Goal: Communication & Community: Answer question/provide support

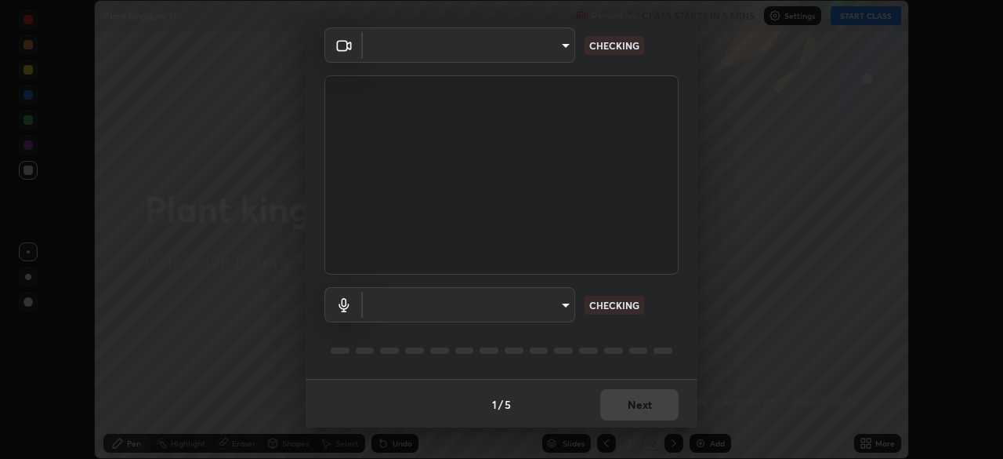
scroll to position [56, 0]
type input "72dbdc4cc3b3af6bca7f1e75d083a577e9752a5e240e0ef97287b3c987c4367e"
click at [547, 308] on body "Erase all Plant kingdom 11 Recording CLASS STARTS IN 5 MINS Settings START CLAS…" at bounding box center [501, 229] width 1003 height 459
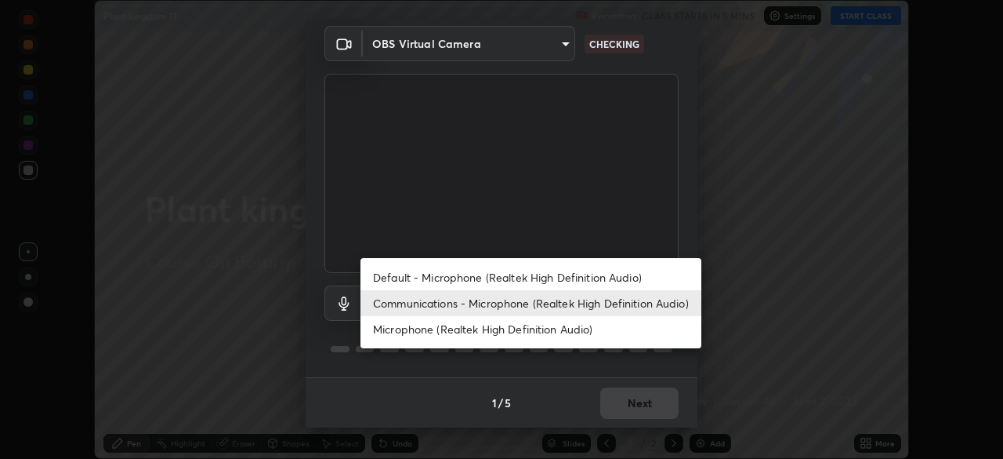
click at [567, 278] on li "Default - Microphone (Realtek High Definition Audio)" at bounding box center [531, 277] width 341 height 26
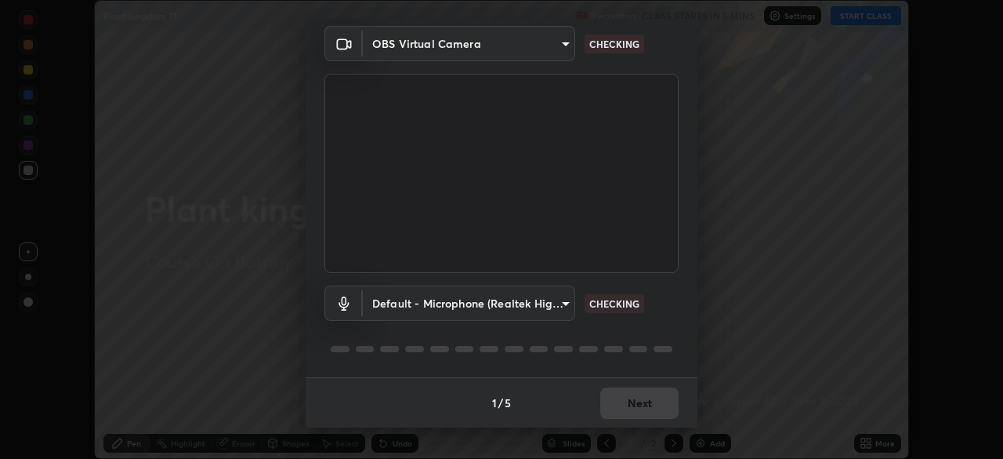
click at [541, 310] on body "Erase all Plant kingdom 11 Recording CLASS STARTS IN 5 MINS Settings START CLAS…" at bounding box center [501, 229] width 1003 height 459
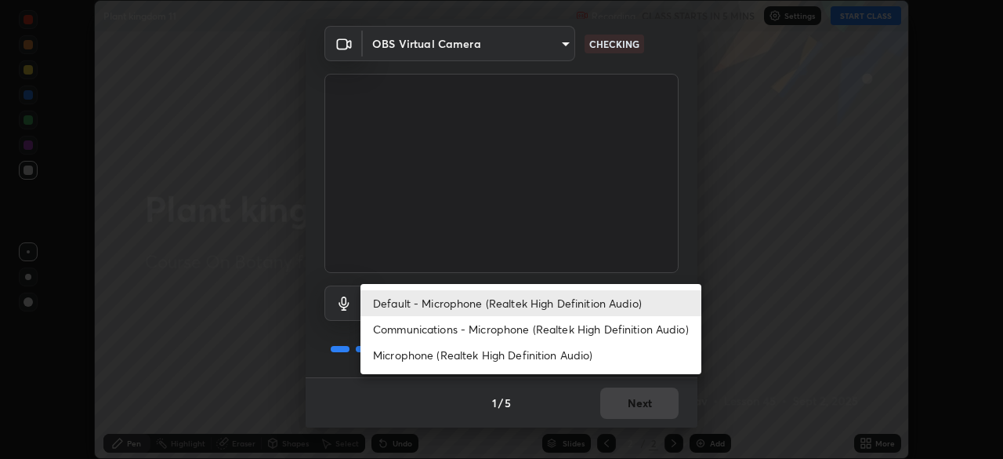
click at [574, 330] on li "Communications - Microphone (Realtek High Definition Audio)" at bounding box center [531, 329] width 341 height 26
type input "communications"
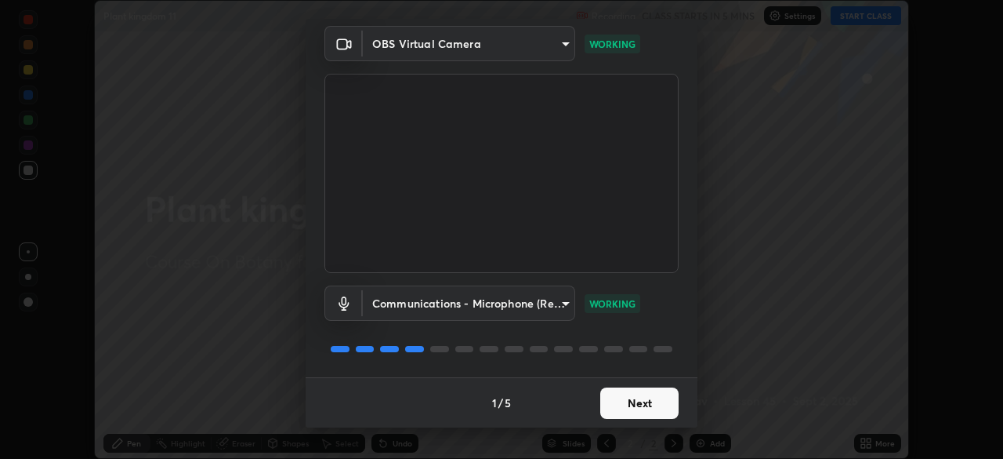
click at [645, 412] on button "Next" at bounding box center [639, 402] width 78 height 31
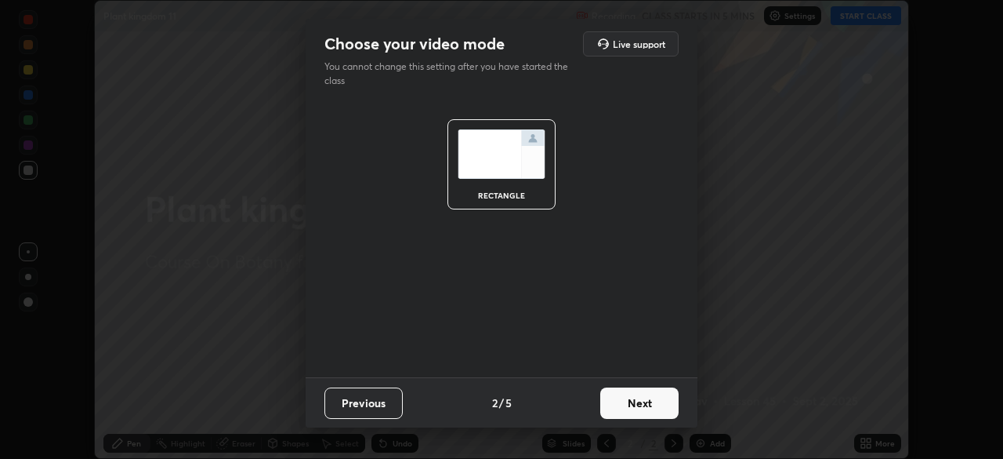
click at [646, 414] on button "Next" at bounding box center [639, 402] width 78 height 31
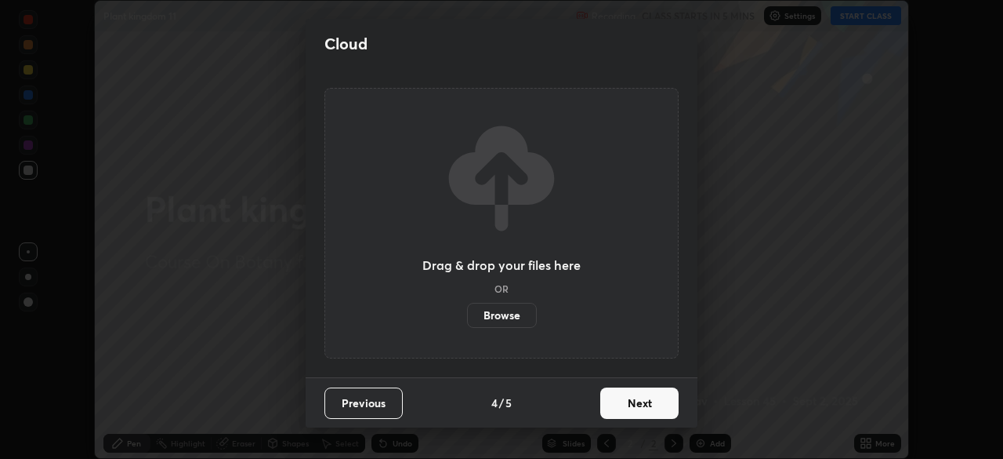
click at [650, 415] on button "Next" at bounding box center [639, 402] width 78 height 31
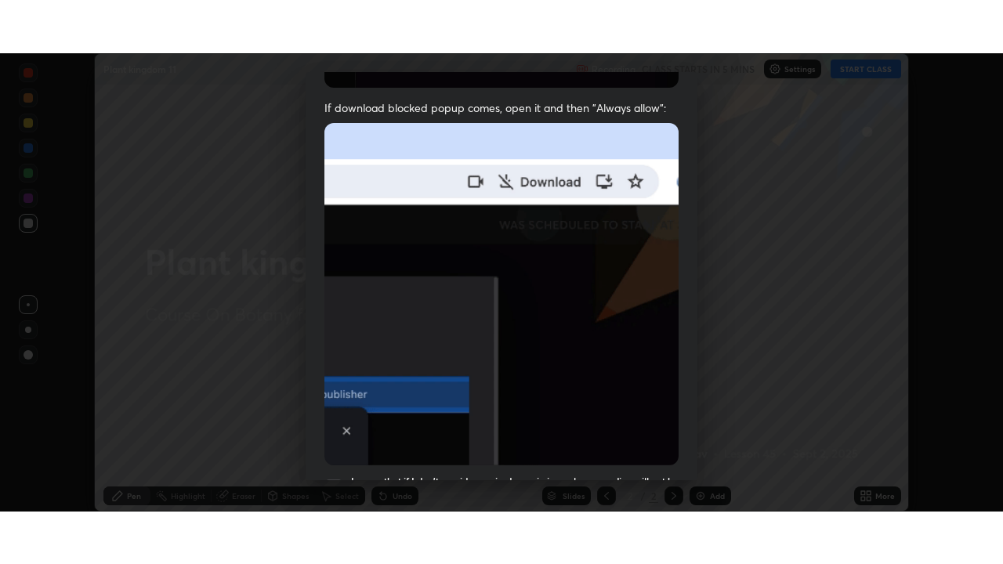
scroll to position [375, 0]
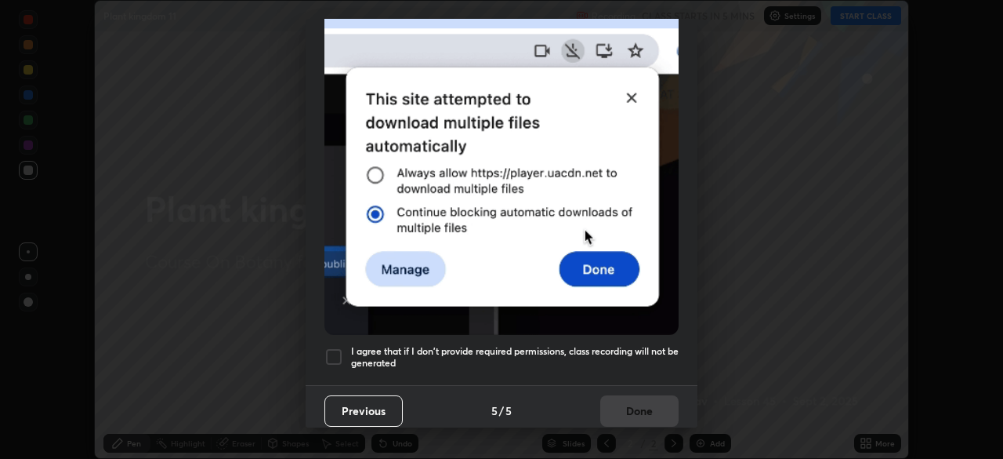
click at [635, 347] on h5 "I agree that if I don't provide required permissions, class recording will not …" at bounding box center [515, 357] width 328 height 24
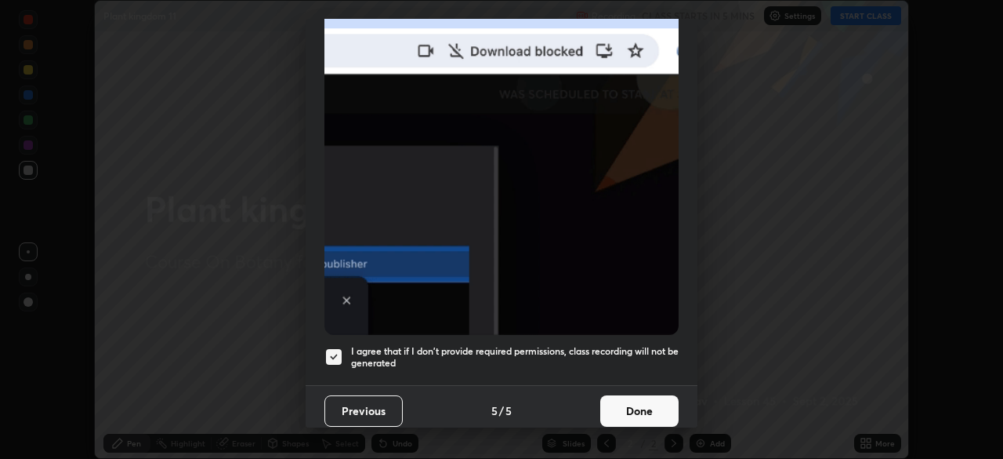
click at [644, 409] on button "Done" at bounding box center [639, 410] width 78 height 31
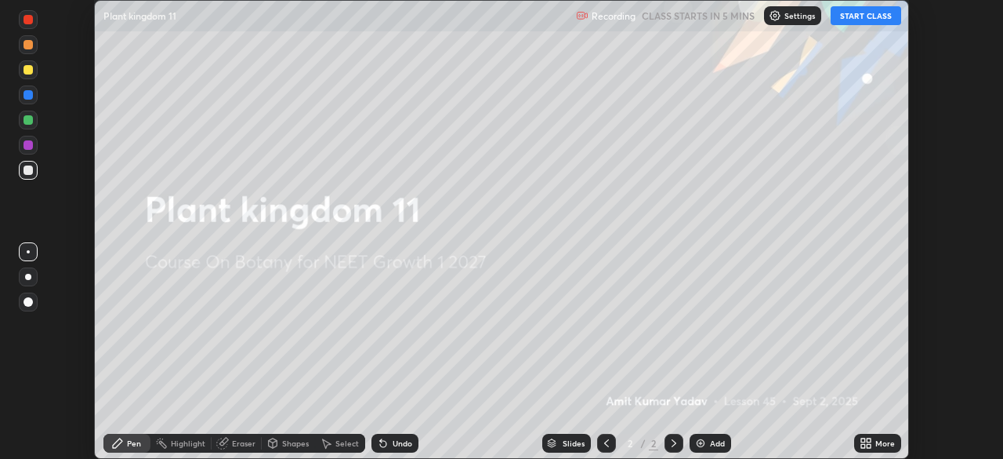
click at [863, 444] on icon at bounding box center [863, 446] width 4 height 4
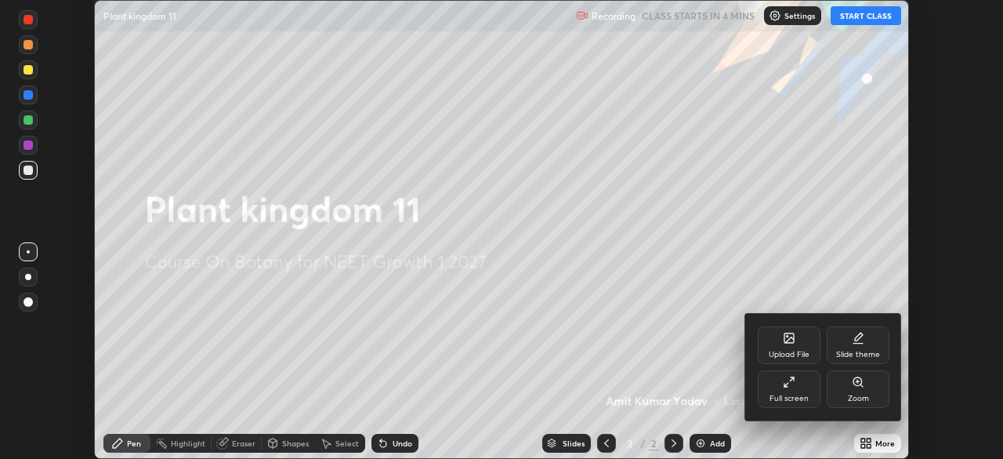
click at [788, 389] on div "Full screen" at bounding box center [789, 389] width 63 height 38
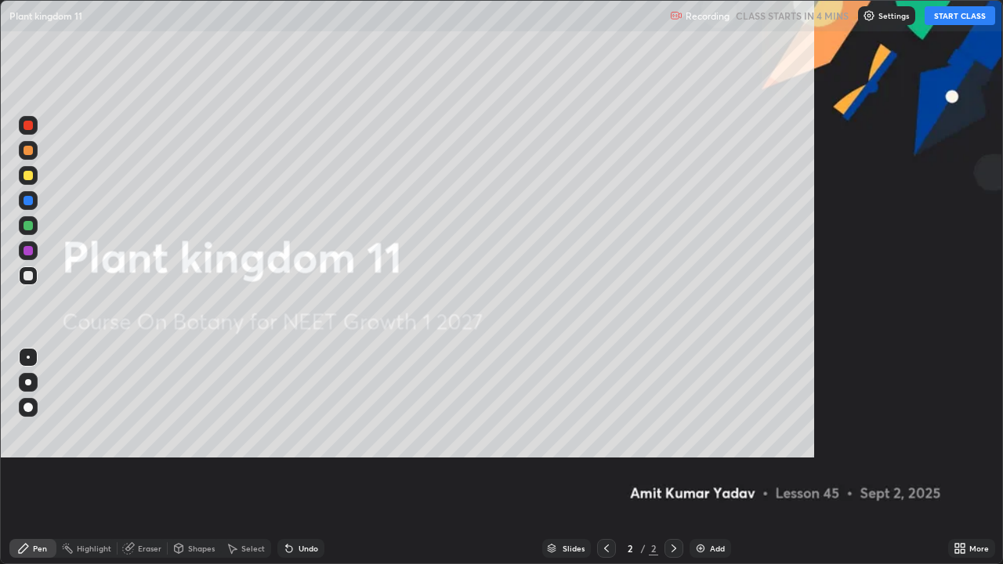
scroll to position [564, 1003]
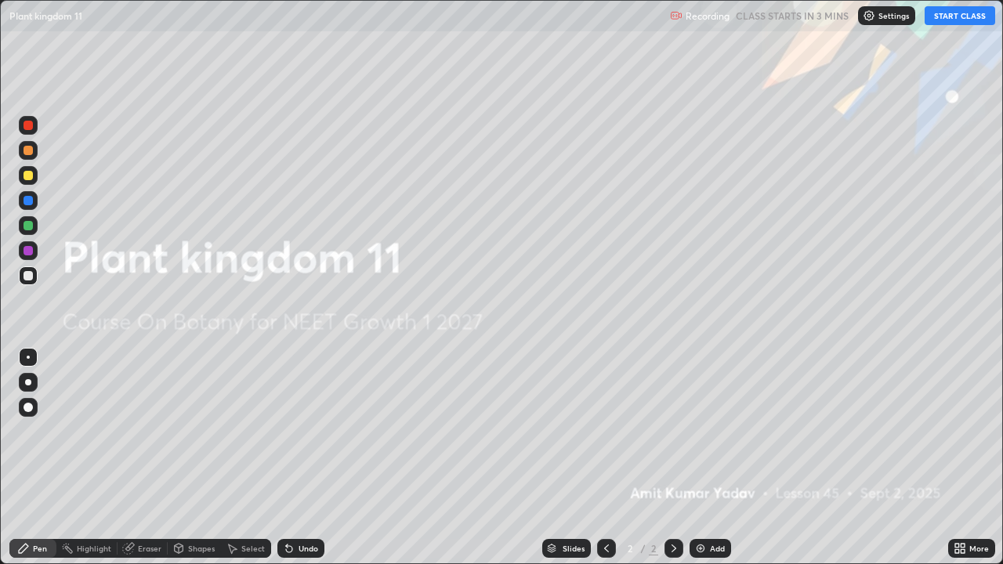
click at [945, 14] on button "START CLASS" at bounding box center [960, 15] width 71 height 19
click at [963, 20] on button "START CLASS" at bounding box center [960, 15] width 71 height 19
click at [711, 458] on div "Add" at bounding box center [711, 548] width 42 height 19
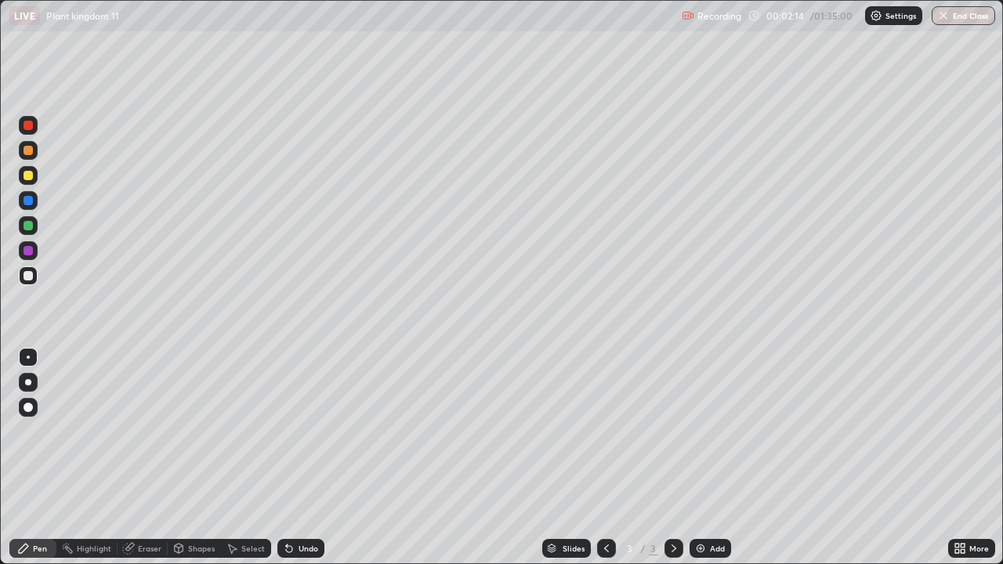
click at [308, 458] on div "Undo" at bounding box center [309, 549] width 20 height 8
click at [309, 458] on div "Undo" at bounding box center [309, 549] width 20 height 8
click at [710, 458] on div "Add" at bounding box center [717, 549] width 15 height 8
click at [311, 458] on div "Undo" at bounding box center [300, 548] width 47 height 19
click at [303, 458] on div "Undo" at bounding box center [300, 548] width 47 height 19
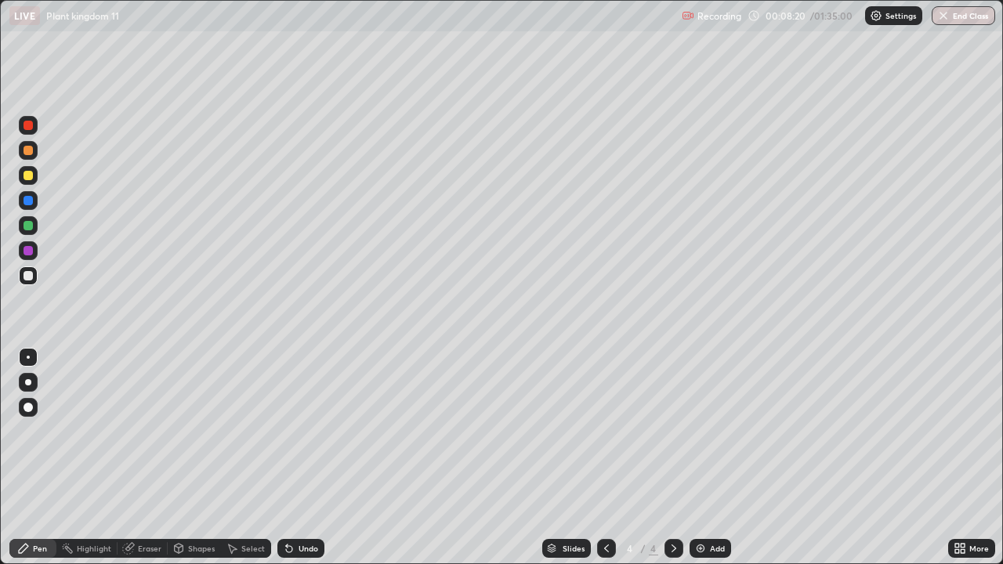
click at [310, 458] on div "Undo" at bounding box center [309, 549] width 20 height 8
click at [312, 458] on div "Undo" at bounding box center [309, 549] width 20 height 8
click at [314, 458] on div "Undo" at bounding box center [309, 549] width 20 height 8
click at [157, 458] on div "Eraser" at bounding box center [150, 549] width 24 height 8
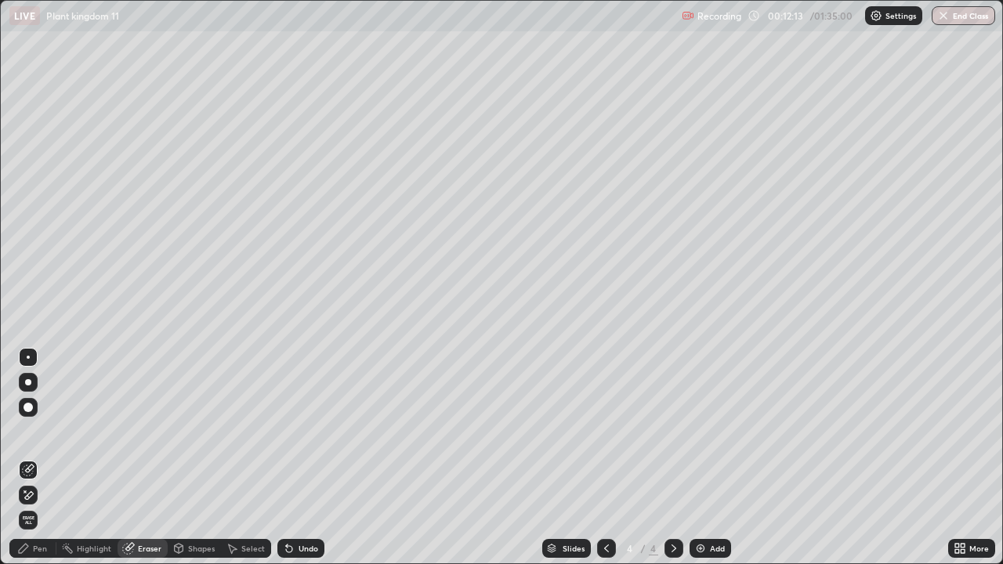
click at [45, 458] on div "Pen" at bounding box center [40, 549] width 14 height 8
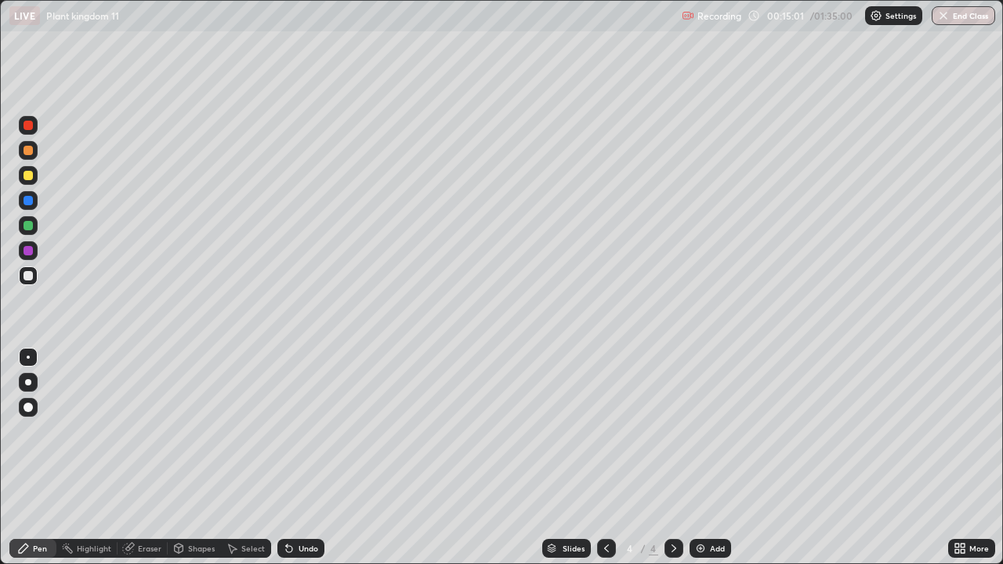
click at [822, 458] on div "Slides 4 / 4 Add" at bounding box center [637, 548] width 624 height 31
click at [814, 458] on div "Slides 4 / 4 Add" at bounding box center [637, 548] width 624 height 31
click at [703, 458] on img at bounding box center [701, 548] width 13 height 13
click at [605, 458] on icon at bounding box center [606, 548] width 13 height 13
click at [710, 458] on div "Add" at bounding box center [717, 549] width 15 height 8
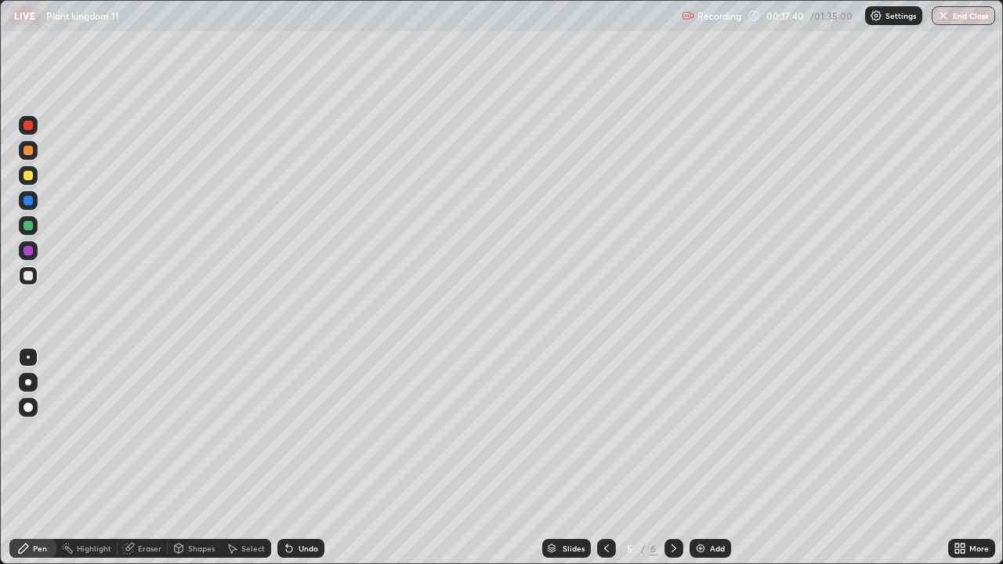
click at [305, 458] on div "Undo" at bounding box center [309, 549] width 20 height 8
click at [301, 458] on div "Undo" at bounding box center [309, 549] width 20 height 8
click at [301, 458] on div "Undo" at bounding box center [300, 548] width 47 height 19
click at [315, 458] on div "Undo" at bounding box center [309, 549] width 20 height 8
click at [311, 458] on div "Undo" at bounding box center [309, 549] width 20 height 8
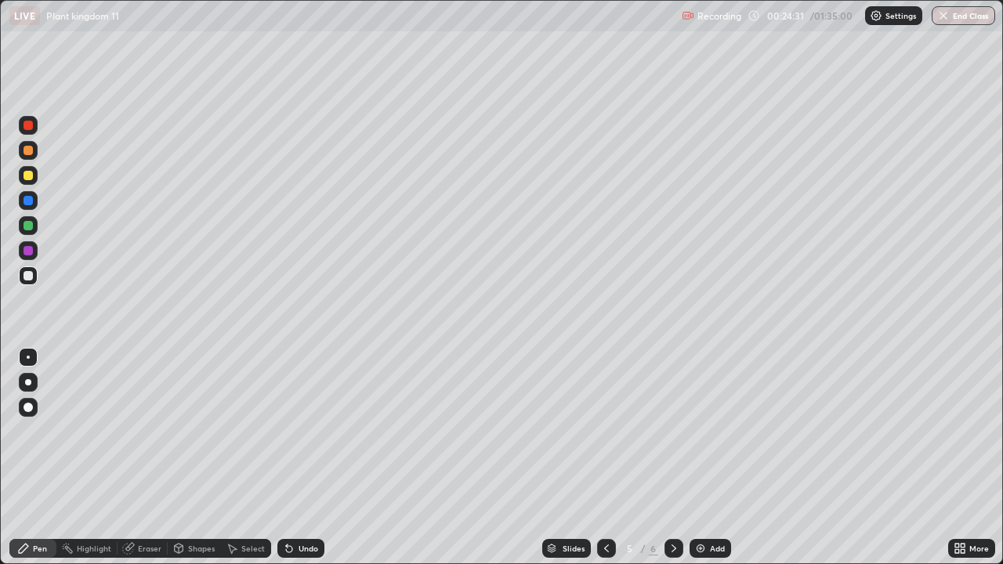
click at [313, 458] on div "Undo" at bounding box center [309, 549] width 20 height 8
click at [288, 458] on icon at bounding box center [289, 548] width 13 height 13
click at [716, 458] on div "Add" at bounding box center [717, 549] width 15 height 8
click at [313, 458] on div "Undo" at bounding box center [300, 548] width 47 height 19
click at [310, 458] on div "Undo" at bounding box center [309, 549] width 20 height 8
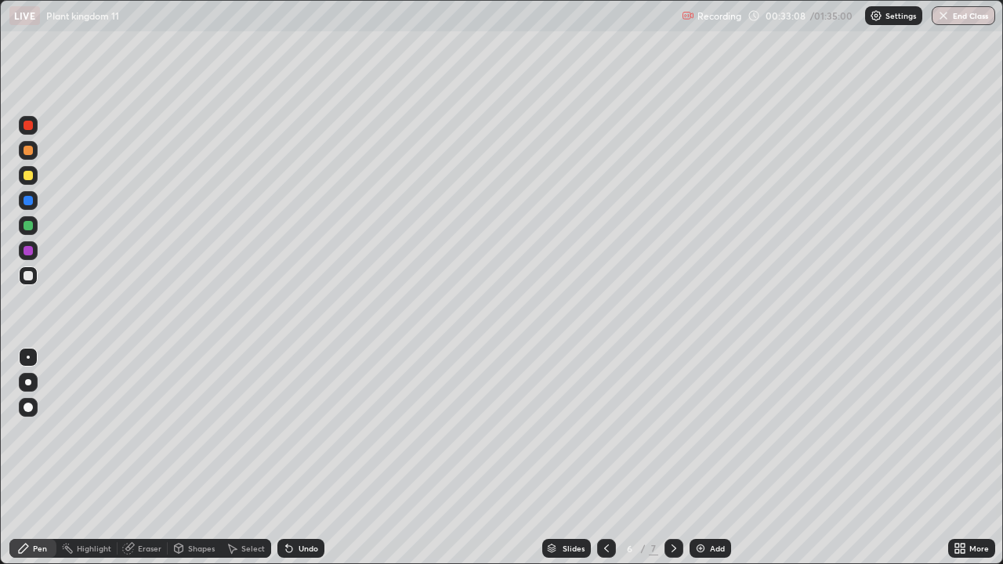
click at [313, 458] on div "Undo" at bounding box center [309, 549] width 20 height 8
click at [153, 458] on div "Eraser" at bounding box center [150, 549] width 24 height 8
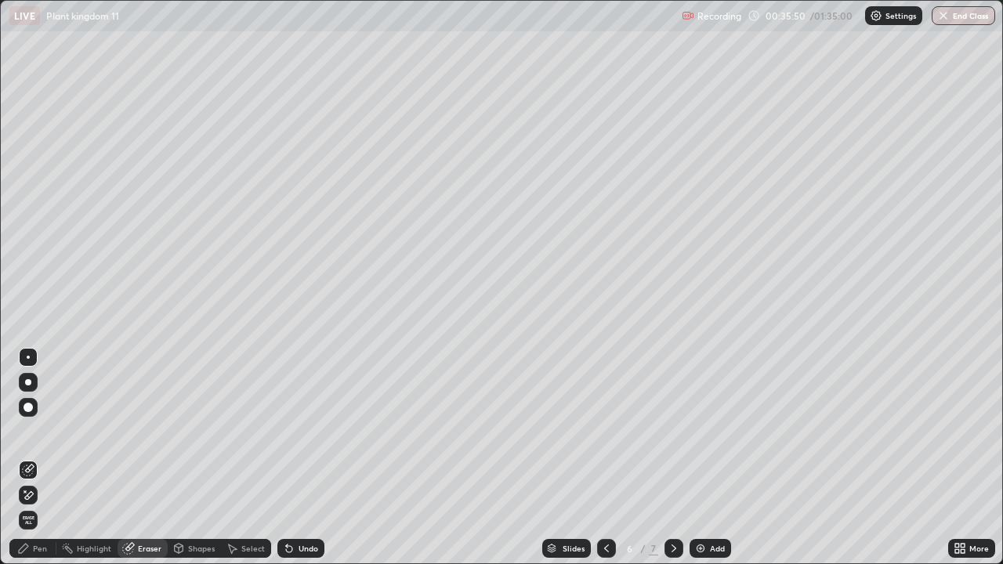
click at [53, 458] on div "Pen" at bounding box center [32, 548] width 47 height 19
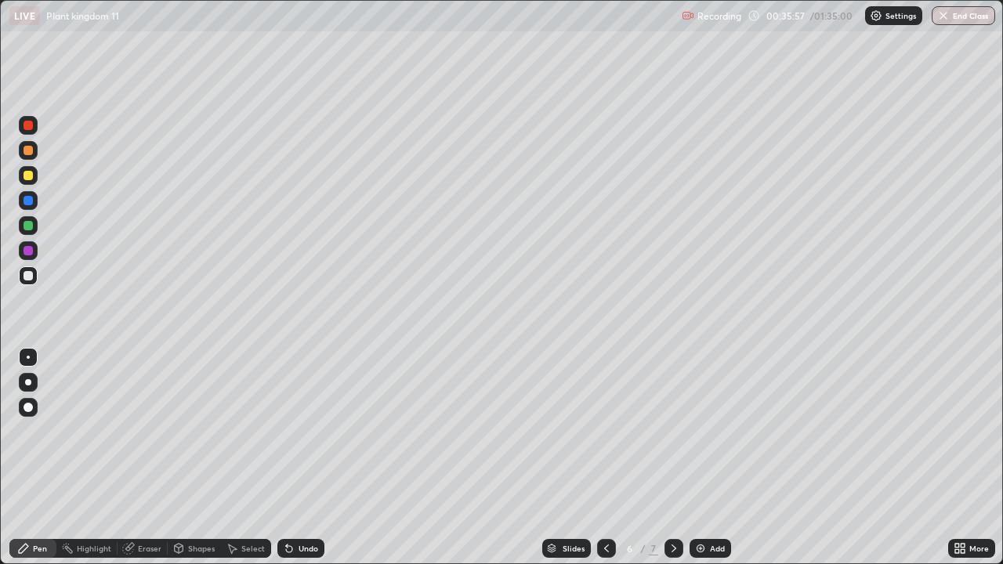
click at [309, 458] on div "Undo" at bounding box center [309, 549] width 20 height 8
click at [311, 458] on div "Undo" at bounding box center [300, 548] width 47 height 19
click at [154, 458] on div "Eraser" at bounding box center [143, 548] width 50 height 19
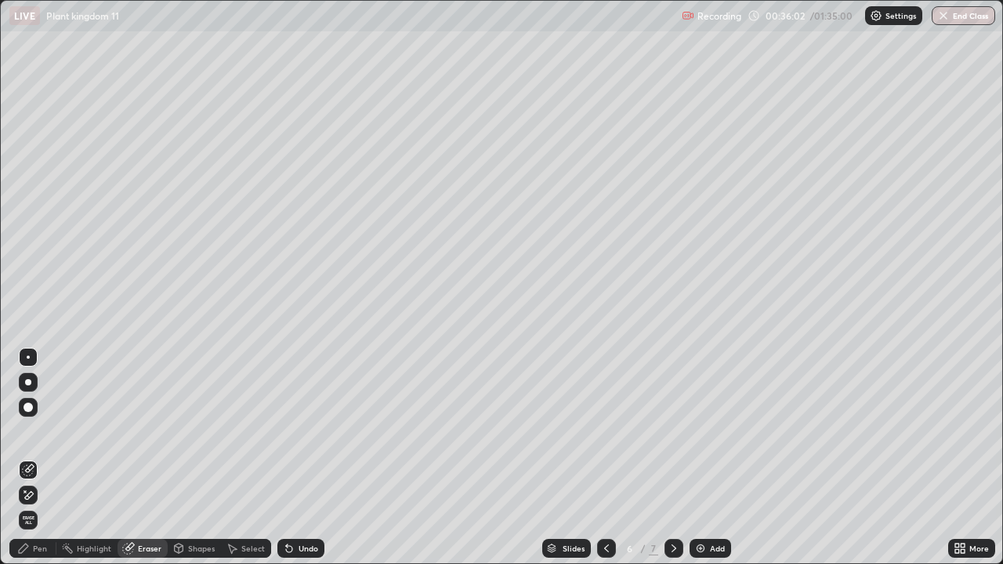
click at [46, 458] on div "Pen" at bounding box center [32, 548] width 47 height 19
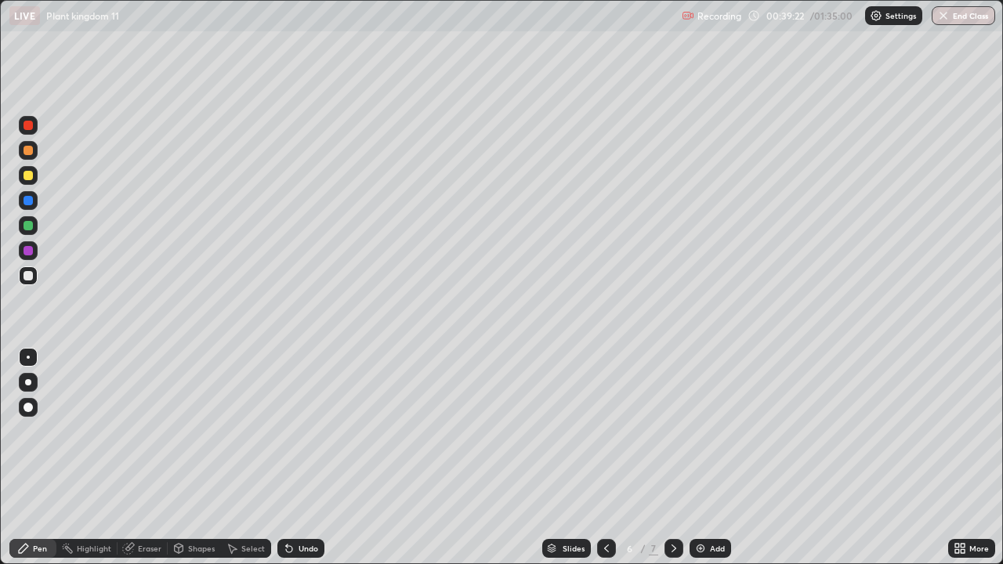
click at [702, 458] on img at bounding box center [701, 548] width 13 height 13
click at [308, 458] on div "Undo" at bounding box center [309, 549] width 20 height 8
click at [154, 458] on div "Eraser" at bounding box center [143, 548] width 50 height 19
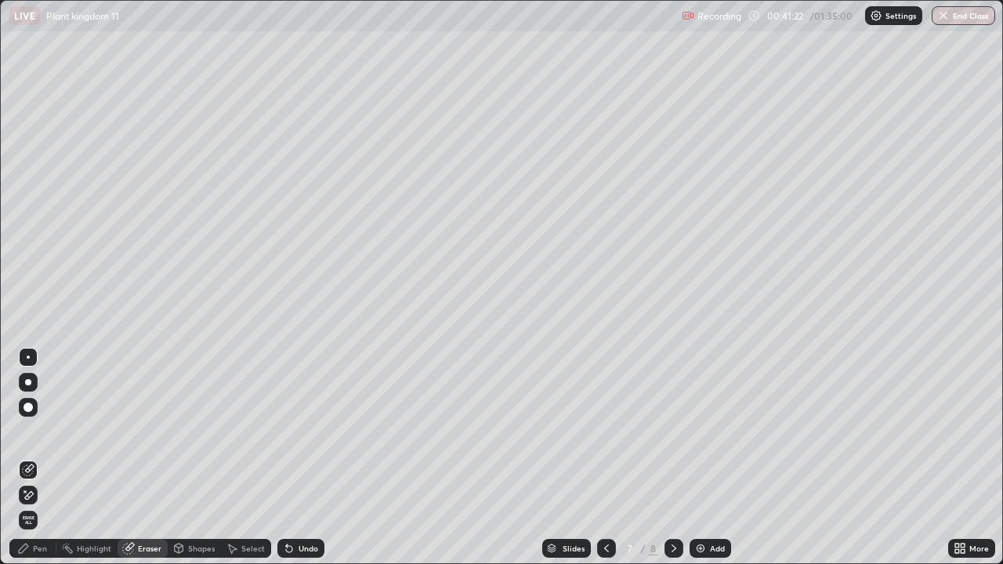
click at [49, 458] on div "Pen" at bounding box center [32, 548] width 47 height 19
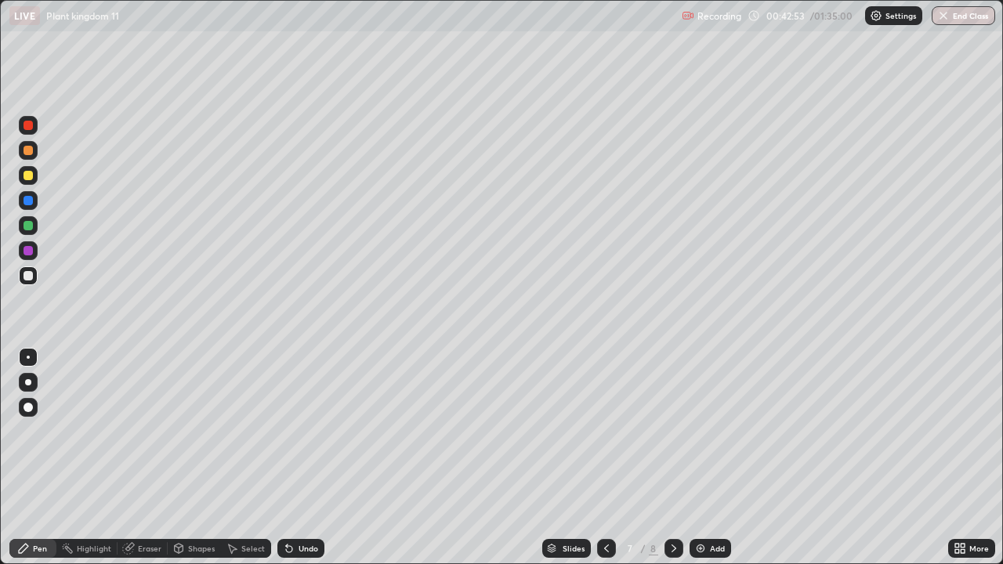
click at [307, 458] on div "Undo" at bounding box center [309, 549] width 20 height 8
click at [310, 458] on div "Undo" at bounding box center [309, 549] width 20 height 8
click at [311, 458] on div "Undo" at bounding box center [309, 549] width 20 height 8
click at [310, 458] on div "Undo" at bounding box center [309, 549] width 20 height 8
click at [307, 458] on div "Undo" at bounding box center [309, 549] width 20 height 8
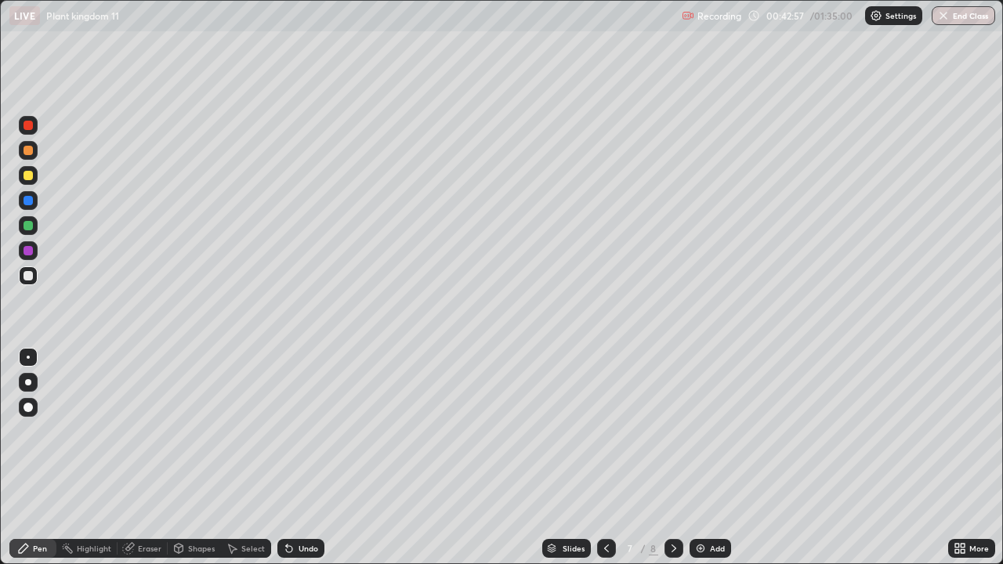
click at [305, 458] on div "Undo" at bounding box center [309, 549] width 20 height 8
click at [308, 458] on div "Undo" at bounding box center [309, 549] width 20 height 8
click at [309, 458] on div "Undo" at bounding box center [309, 549] width 20 height 8
click at [309, 458] on div "Undo" at bounding box center [300, 548] width 47 height 19
click at [314, 458] on div "Undo" at bounding box center [300, 548] width 47 height 19
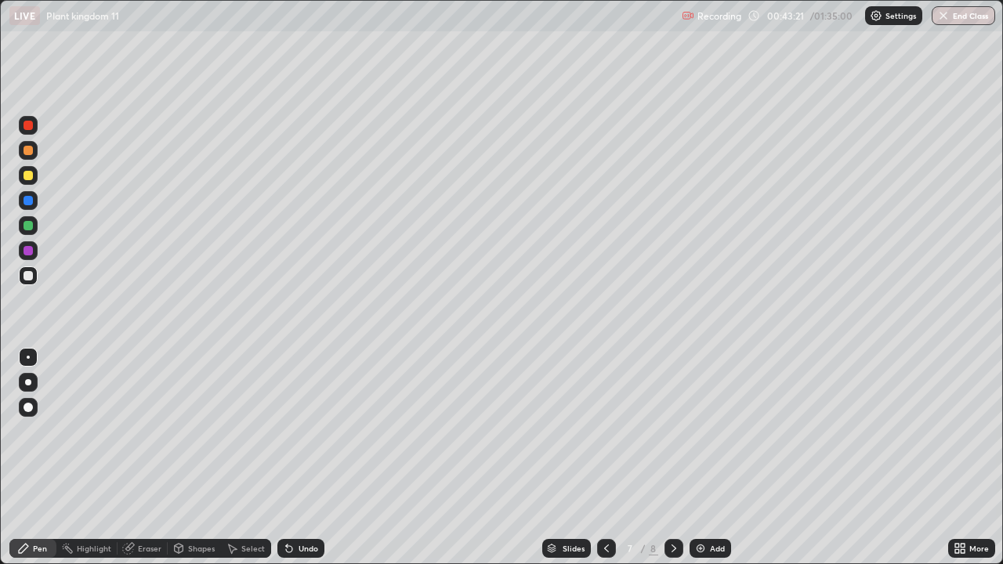
click at [315, 458] on div "Undo" at bounding box center [309, 549] width 20 height 8
click at [305, 458] on div "Undo" at bounding box center [309, 549] width 20 height 8
click at [710, 458] on div "Add" at bounding box center [717, 549] width 15 height 8
click at [143, 458] on div "Eraser" at bounding box center [143, 548] width 50 height 19
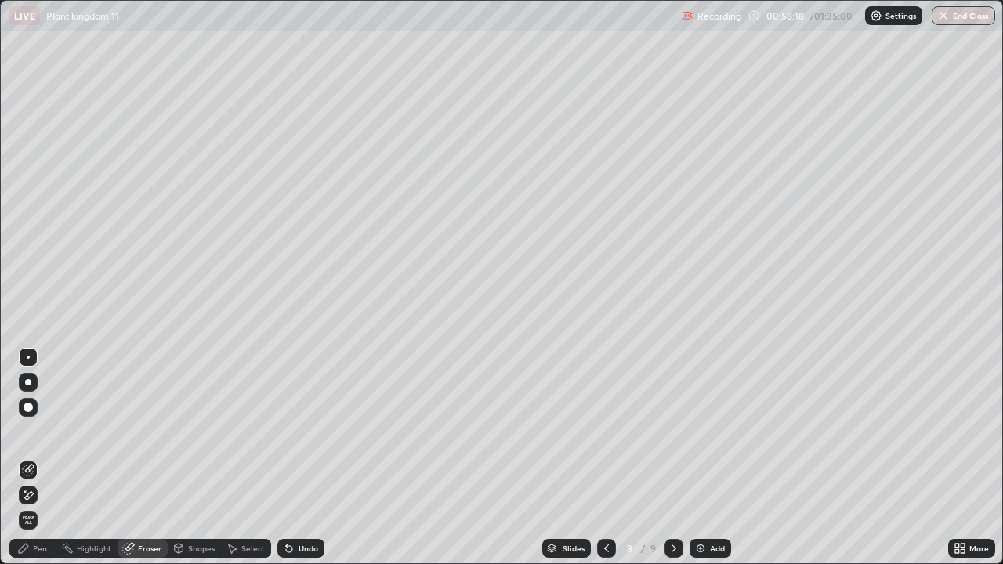
click at [40, 458] on div "Pen" at bounding box center [40, 549] width 14 height 8
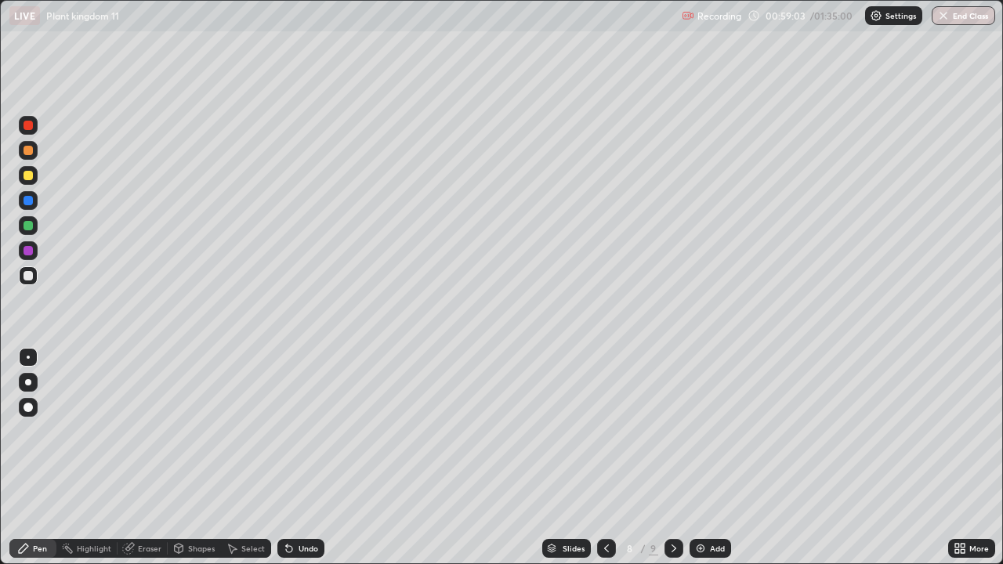
click at [303, 458] on div "Undo" at bounding box center [300, 548] width 47 height 19
click at [299, 458] on div "Undo" at bounding box center [300, 548] width 47 height 19
click at [308, 458] on div "Undo" at bounding box center [309, 549] width 20 height 8
click at [154, 458] on div "Eraser" at bounding box center [150, 549] width 24 height 8
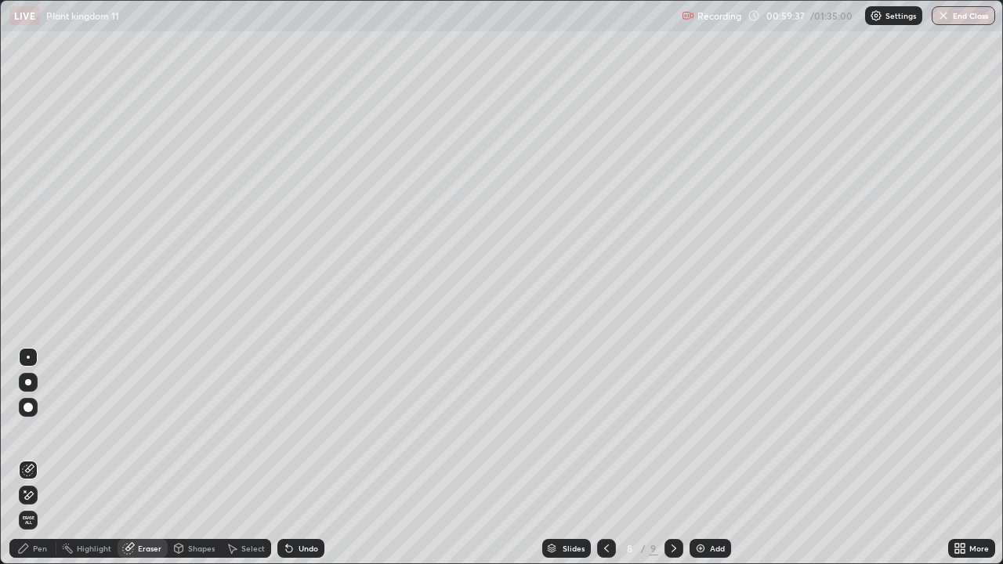
click at [42, 458] on div "Pen" at bounding box center [40, 549] width 14 height 8
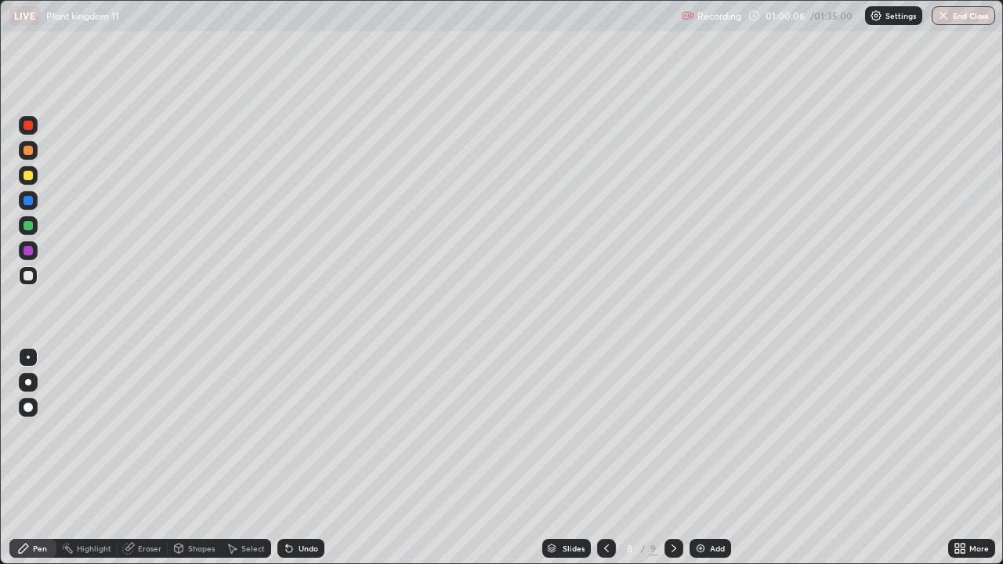
click at [310, 458] on div "Undo" at bounding box center [309, 549] width 20 height 8
click at [308, 458] on div "Undo" at bounding box center [309, 549] width 20 height 8
click at [308, 458] on div "Undo" at bounding box center [300, 548] width 47 height 19
click at [310, 458] on div "Undo" at bounding box center [300, 548] width 47 height 19
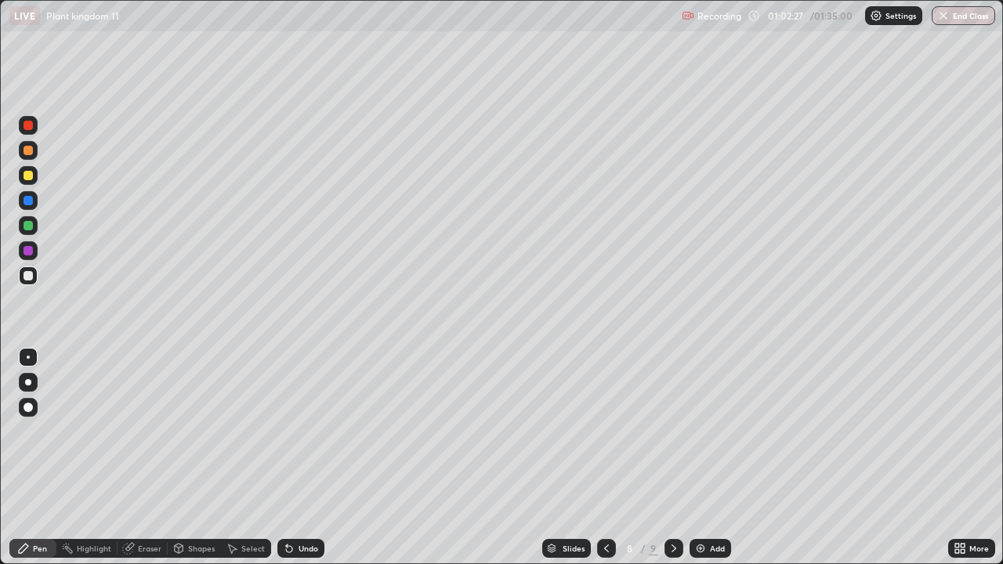
click at [314, 458] on div "Undo" at bounding box center [309, 549] width 20 height 8
click at [316, 458] on div "Undo" at bounding box center [309, 549] width 20 height 8
click at [310, 458] on div "Undo" at bounding box center [309, 549] width 20 height 8
click at [311, 458] on div "Undo" at bounding box center [300, 548] width 47 height 19
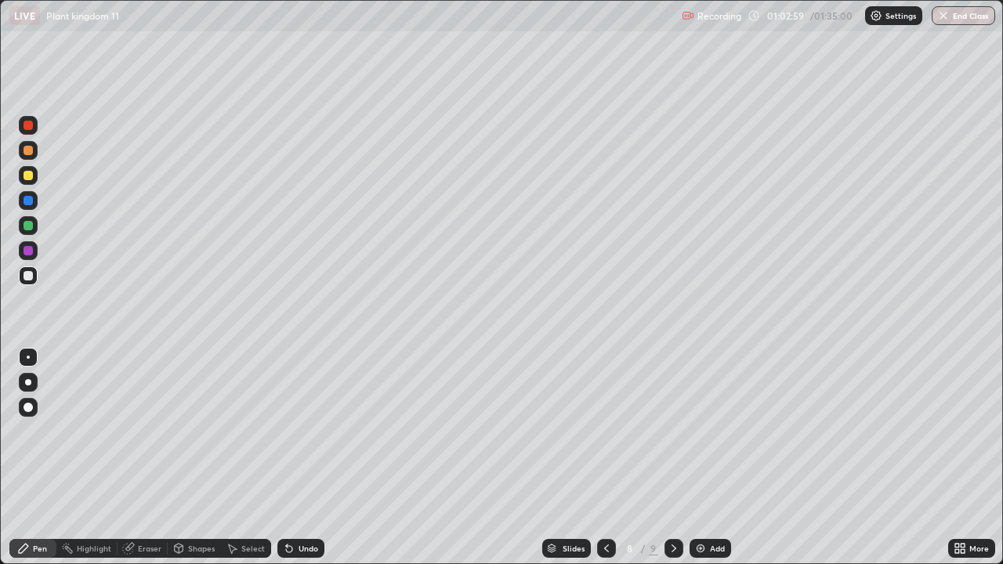
click at [310, 458] on div "Undo" at bounding box center [309, 549] width 20 height 8
click at [312, 458] on div "Undo" at bounding box center [309, 549] width 20 height 8
click at [316, 458] on div "Undo" at bounding box center [309, 549] width 20 height 8
click at [668, 458] on icon at bounding box center [674, 548] width 13 height 13
click at [679, 458] on div at bounding box center [674, 548] width 19 height 19
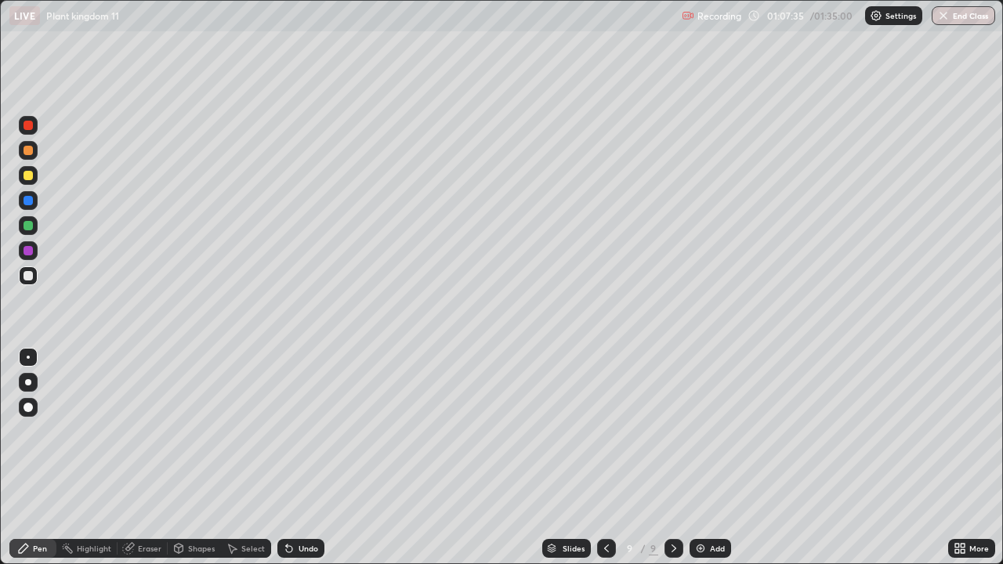
click at [606, 458] on icon at bounding box center [606, 548] width 13 height 13
click at [307, 458] on div "Undo" at bounding box center [309, 549] width 20 height 8
click at [700, 458] on div "Add" at bounding box center [711, 548] width 42 height 19
click at [293, 458] on div "Undo" at bounding box center [300, 548] width 47 height 19
click at [303, 458] on div "Undo" at bounding box center [309, 549] width 20 height 8
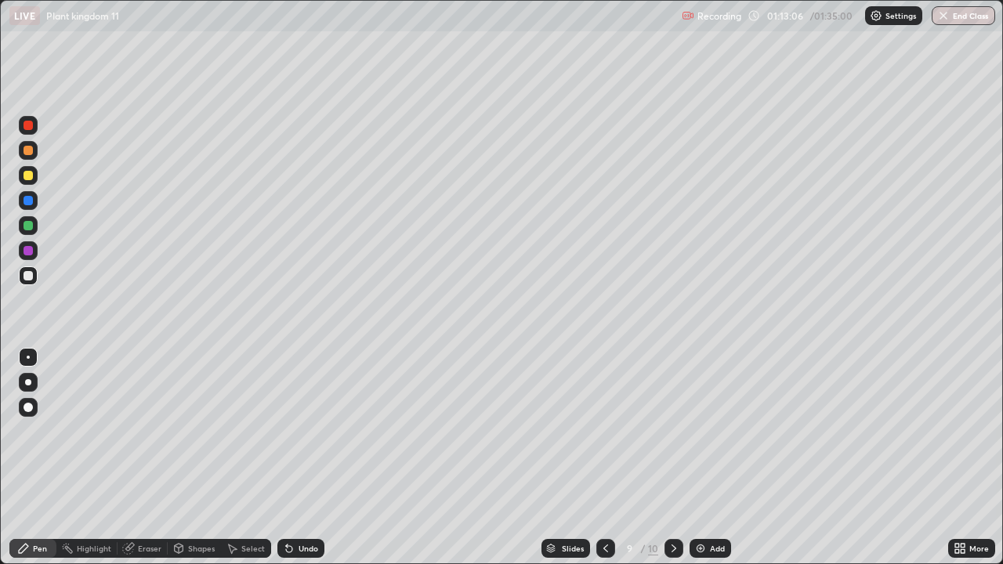
click at [154, 458] on div "Eraser" at bounding box center [150, 549] width 24 height 8
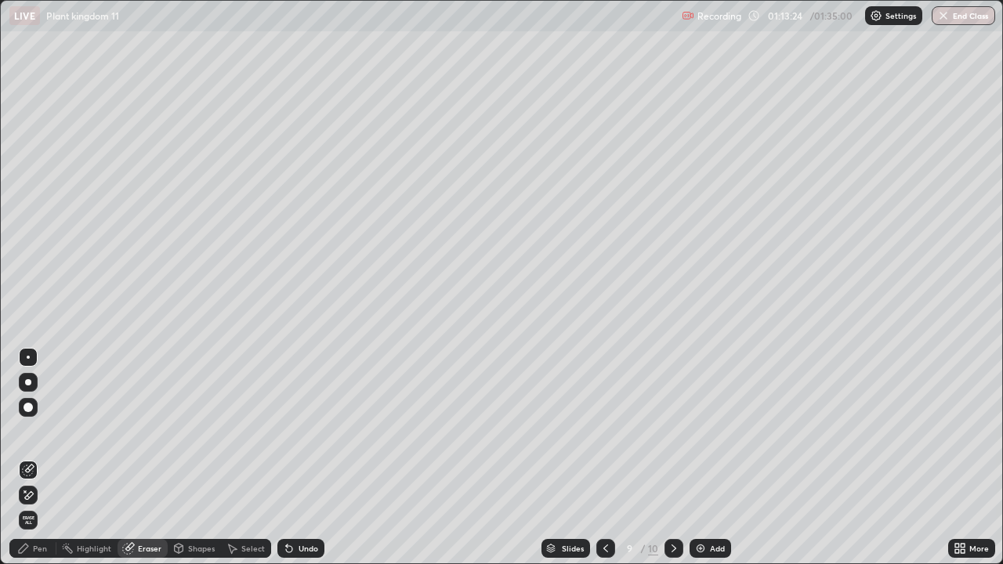
click at [45, 458] on div "Pen" at bounding box center [40, 549] width 14 height 8
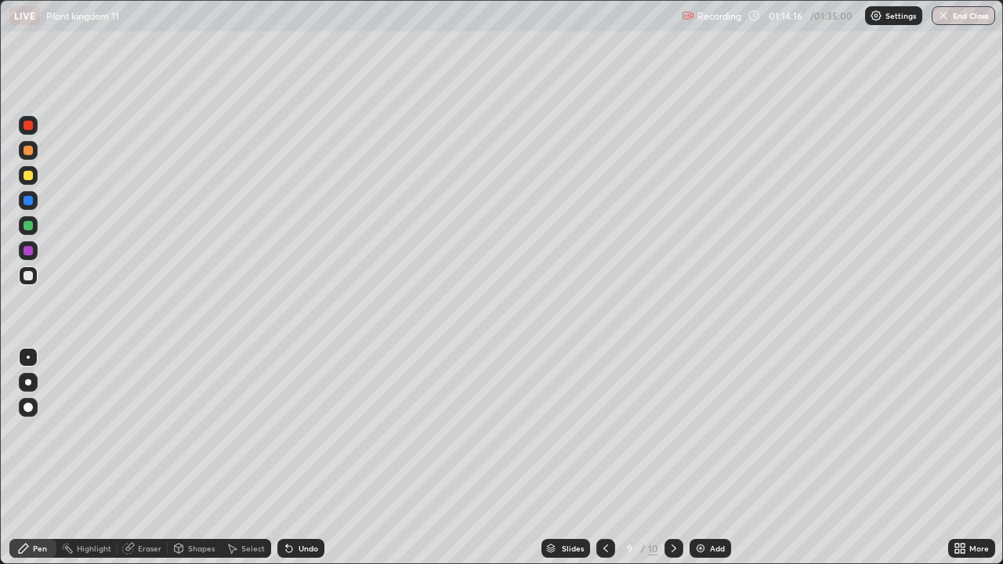
click at [314, 458] on div "Undo" at bounding box center [309, 549] width 20 height 8
click at [311, 458] on div "Undo" at bounding box center [309, 549] width 20 height 8
click at [313, 458] on div "Undo" at bounding box center [309, 549] width 20 height 8
click at [310, 458] on div "Undo" at bounding box center [309, 549] width 20 height 8
click at [307, 458] on div "Undo" at bounding box center [309, 549] width 20 height 8
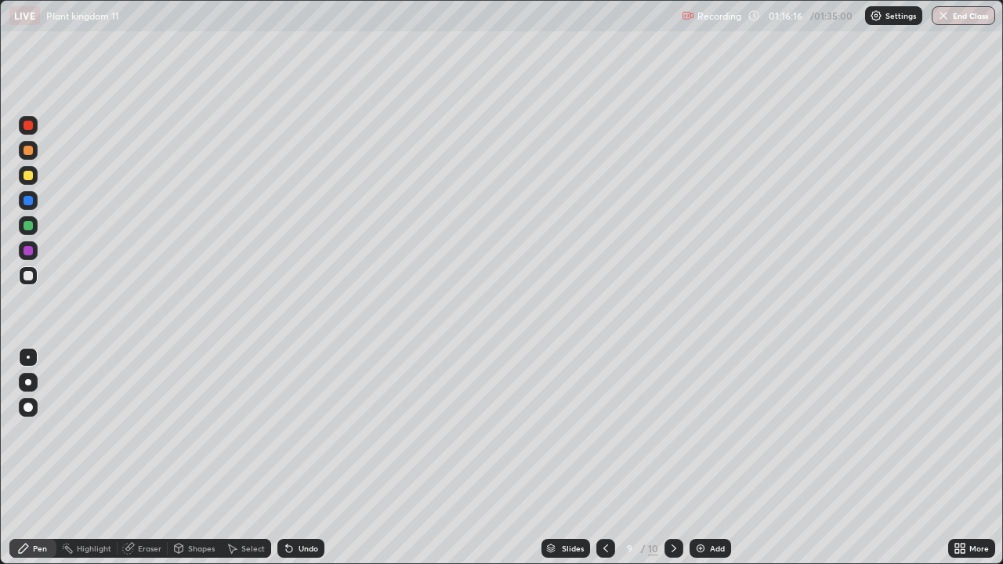
click at [151, 458] on div "Eraser" at bounding box center [150, 549] width 24 height 8
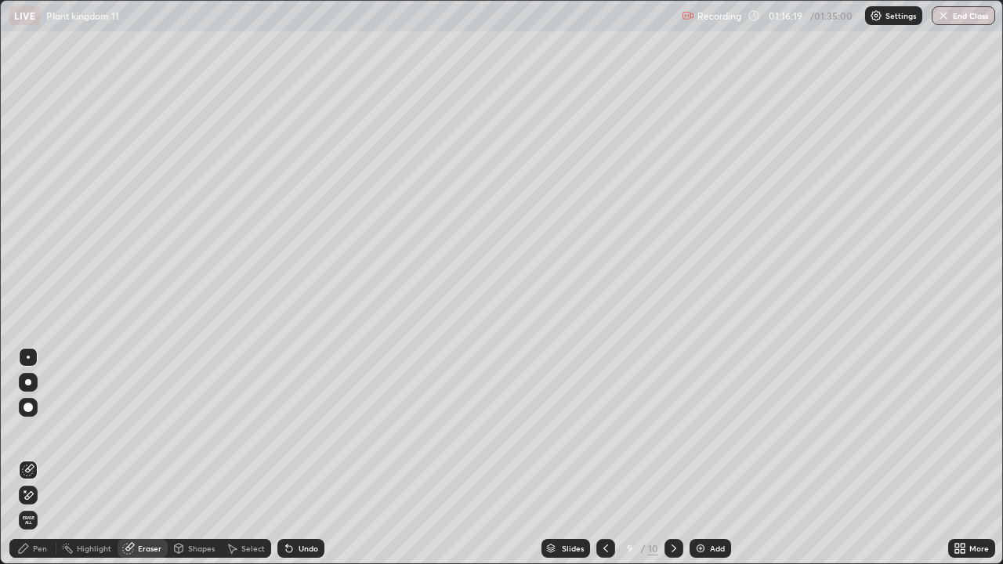
click at [51, 458] on div "Pen" at bounding box center [32, 548] width 47 height 19
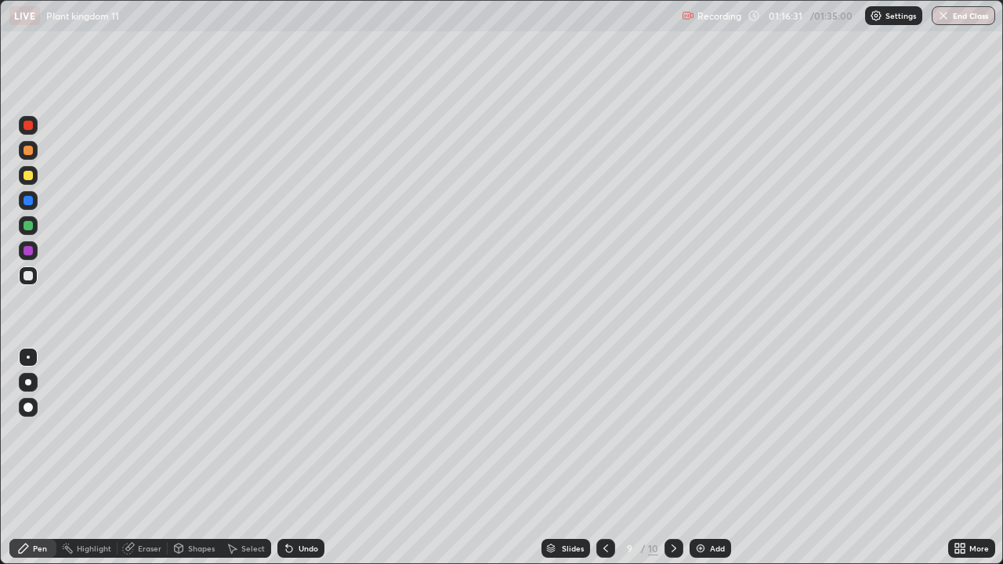
click at [311, 458] on div "Undo" at bounding box center [309, 549] width 20 height 8
click at [305, 458] on div "Undo" at bounding box center [309, 549] width 20 height 8
click at [309, 458] on div "Undo" at bounding box center [309, 549] width 20 height 8
click at [310, 458] on div "Undo" at bounding box center [309, 549] width 20 height 8
click at [309, 458] on div "Undo" at bounding box center [309, 549] width 20 height 8
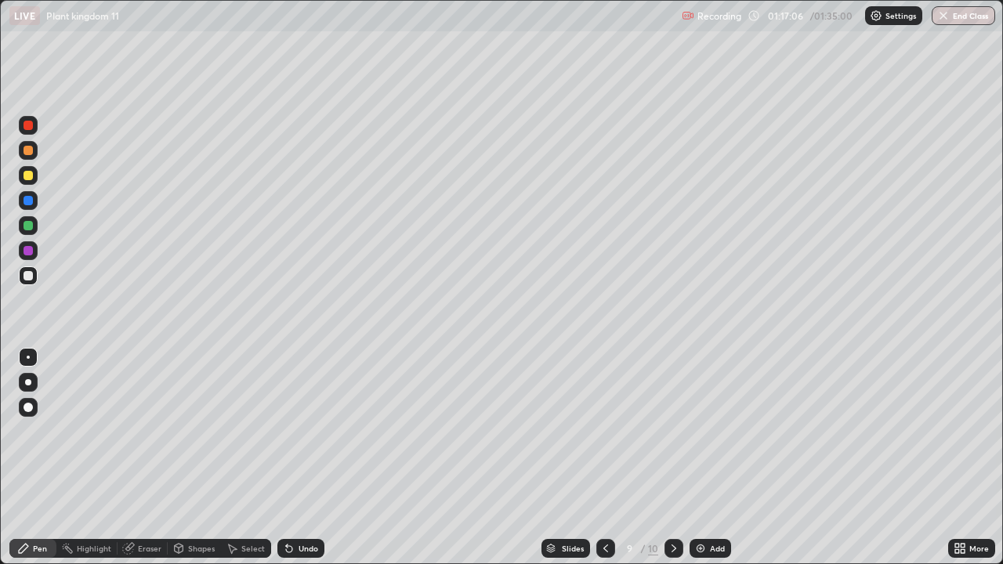
click at [313, 458] on div "Undo" at bounding box center [309, 549] width 20 height 8
click at [675, 458] on icon at bounding box center [674, 548] width 13 height 13
click at [29, 226] on div at bounding box center [28, 225] width 9 height 9
click at [27, 277] on div at bounding box center [28, 275] width 9 height 9
click at [154, 458] on div "Eraser" at bounding box center [143, 548] width 50 height 19
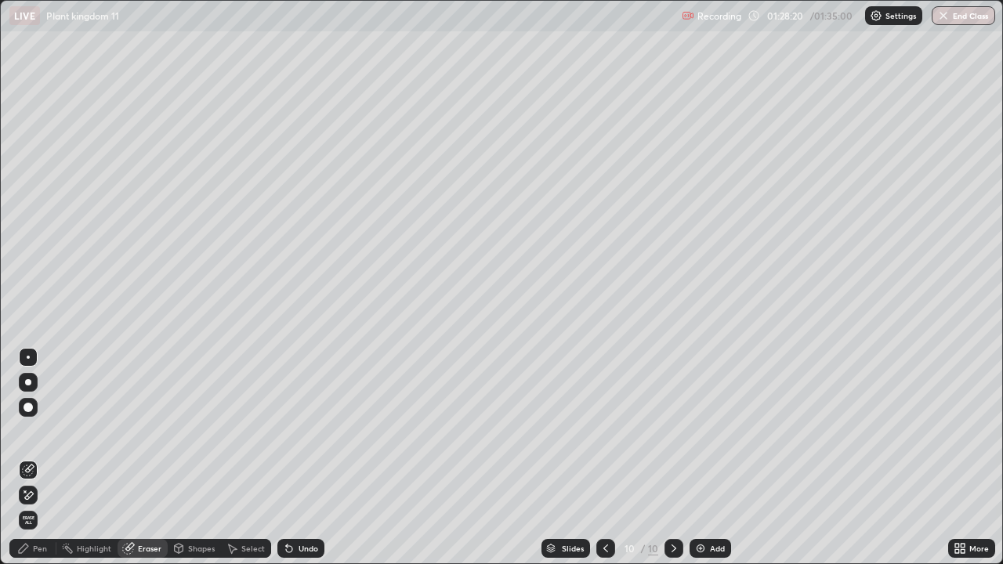
click at [53, 458] on div "Pen" at bounding box center [32, 548] width 47 height 19
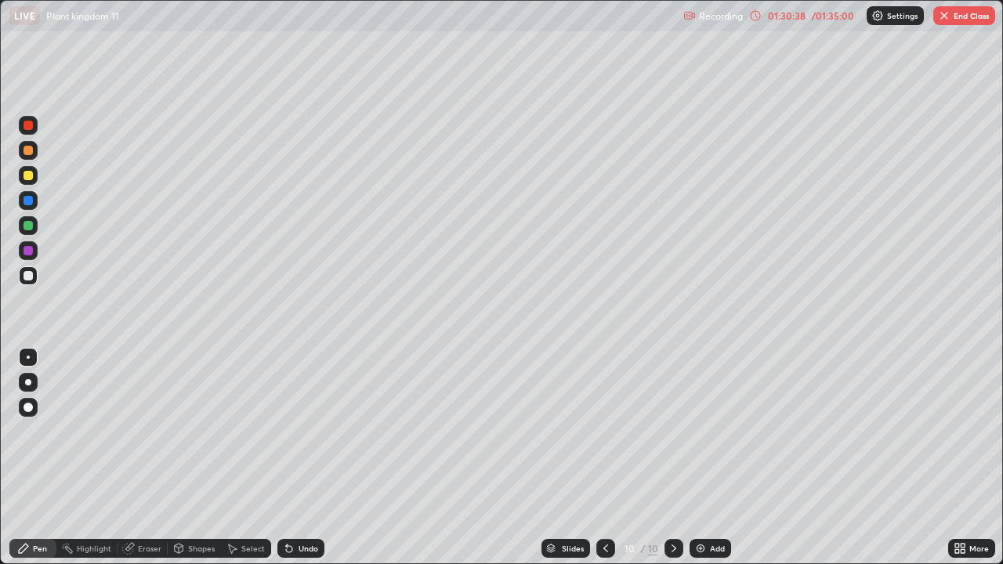
click at [713, 458] on div "Add" at bounding box center [717, 549] width 15 height 8
click at [308, 458] on div "Undo" at bounding box center [309, 549] width 20 height 8
click at [311, 458] on div "Undo" at bounding box center [309, 549] width 20 height 8
click at [303, 458] on div "Undo" at bounding box center [300, 548] width 47 height 19
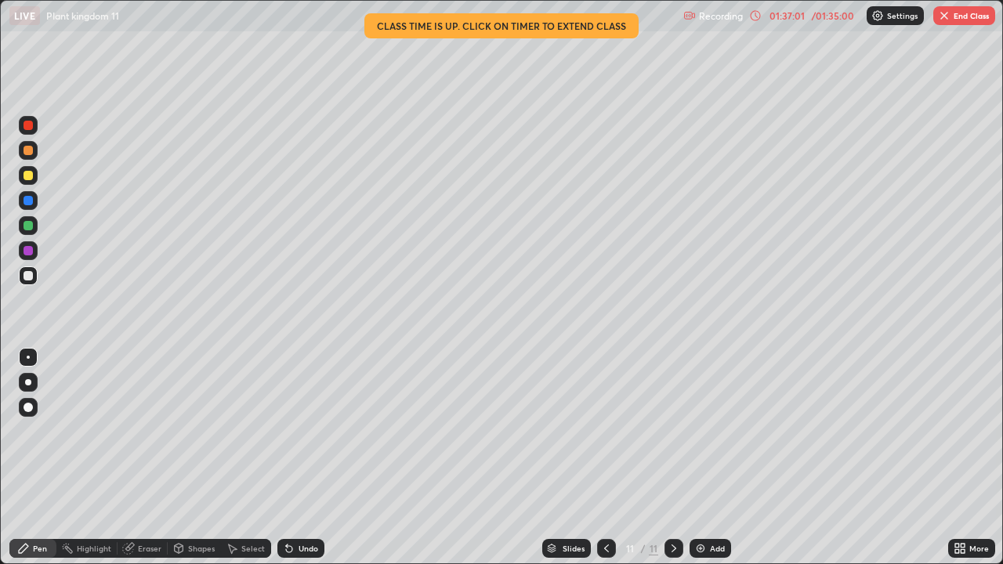
click at [956, 19] on button "End Class" at bounding box center [965, 15] width 62 height 19
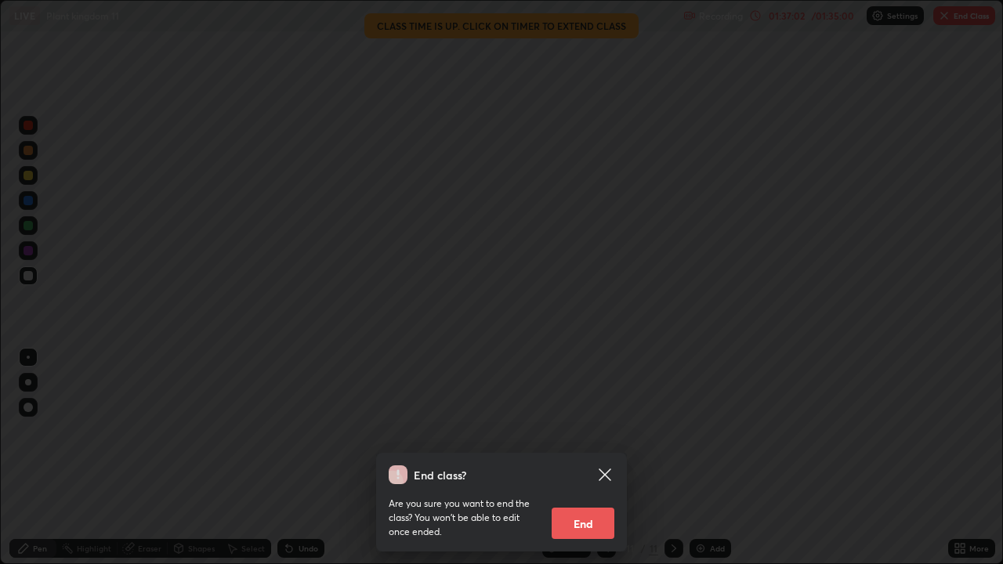
click at [590, 458] on button "End" at bounding box center [583, 523] width 63 height 31
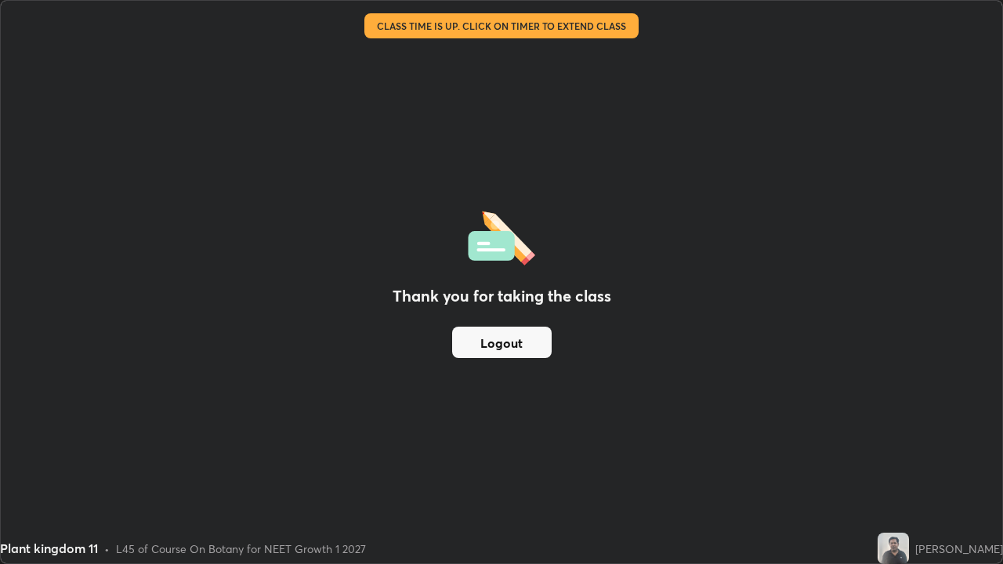
click at [500, 348] on button "Logout" at bounding box center [502, 342] width 100 height 31
